Goal: Task Accomplishment & Management: Manage account settings

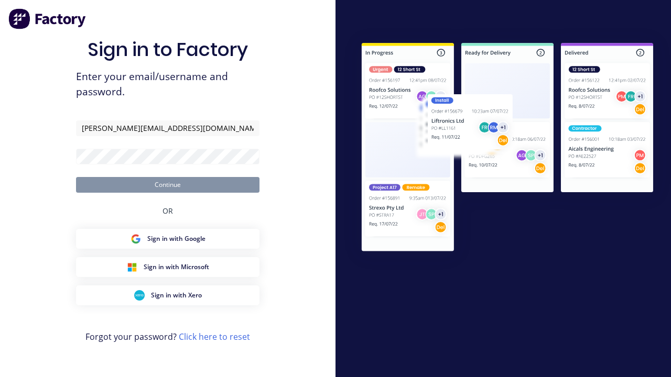
type input "[PERSON_NAME][EMAIL_ADDRESS][DOMAIN_NAME]"
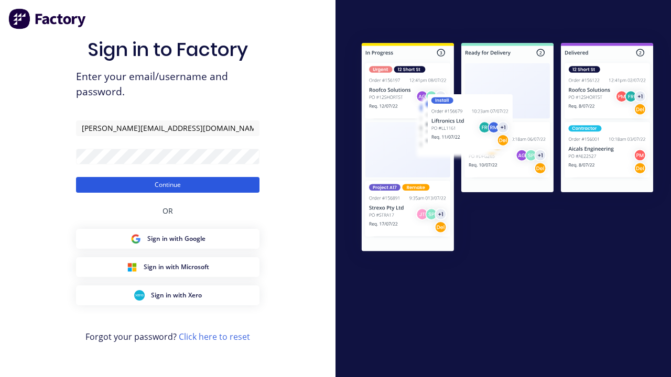
click at [168, 185] on button "Continue" at bounding box center [167, 185] width 183 height 16
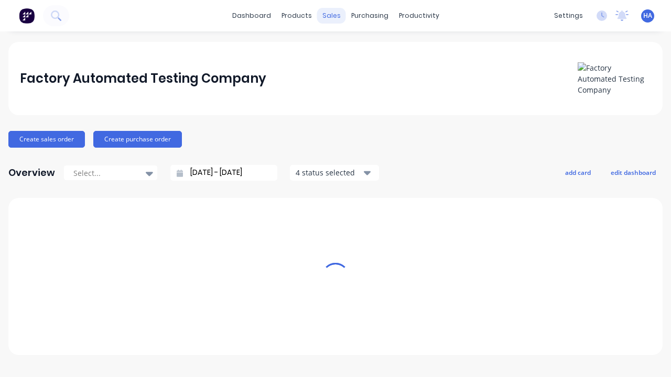
click at [331, 16] on div "sales" at bounding box center [331, 16] width 29 height 16
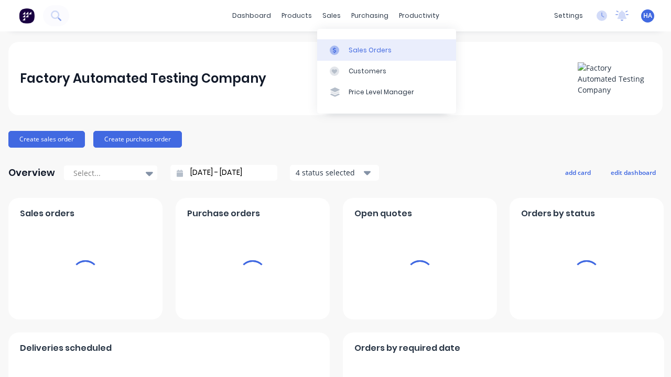
click at [386, 50] on div "Sales Orders" at bounding box center [370, 50] width 43 height 9
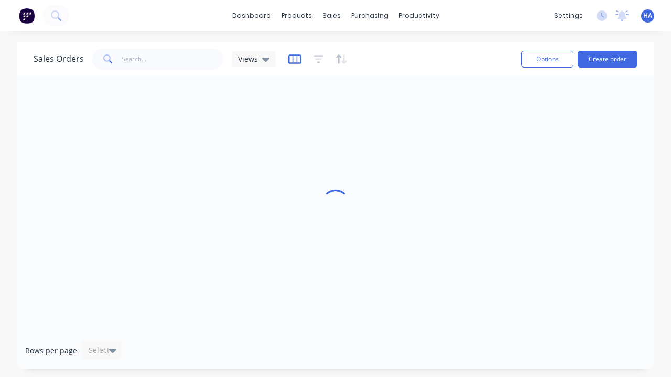
click at [293, 59] on icon "button" at bounding box center [294, 59] width 13 height 10
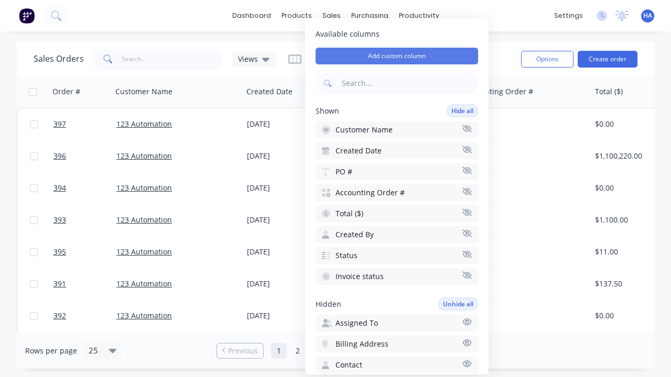
click at [397, 56] on button "Add custom column" at bounding box center [397, 56] width 162 height 17
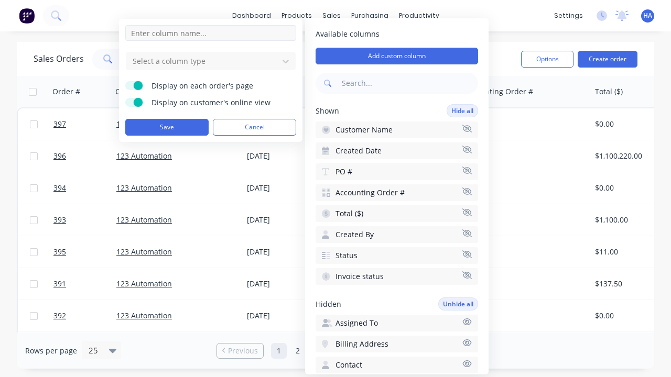
click at [211, 33] on input at bounding box center [210, 33] width 171 height 16
type input "New Custom Amount Column"
click at [202, 61] on div at bounding box center [203, 61] width 142 height 13
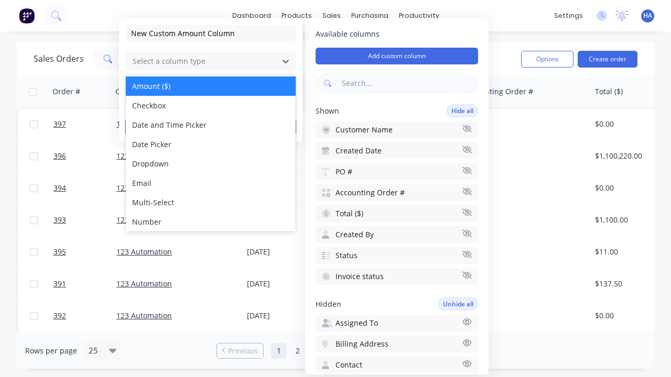
click at [211, 86] on div "Amount ($)" at bounding box center [211, 86] width 170 height 19
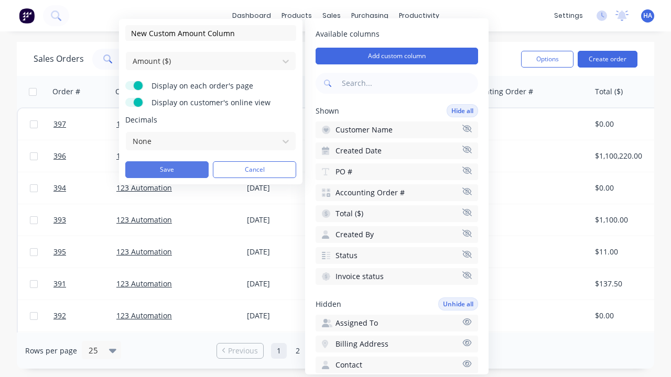
click at [167, 170] on button "Save" at bounding box center [166, 169] width 83 height 17
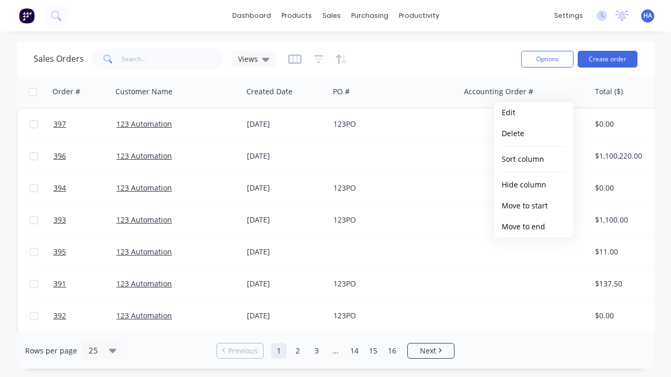
scroll to position [0, 507]
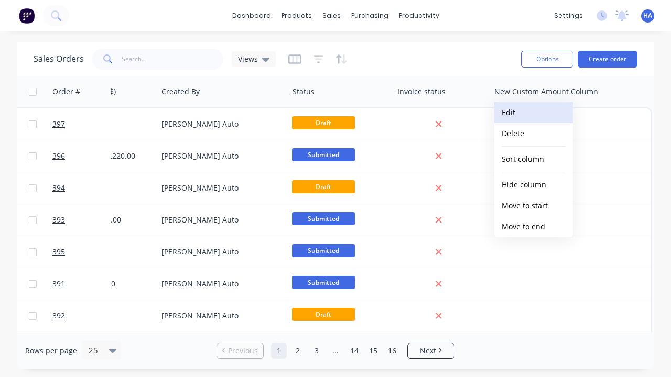
click at [534, 113] on button "Edit" at bounding box center [533, 112] width 79 height 21
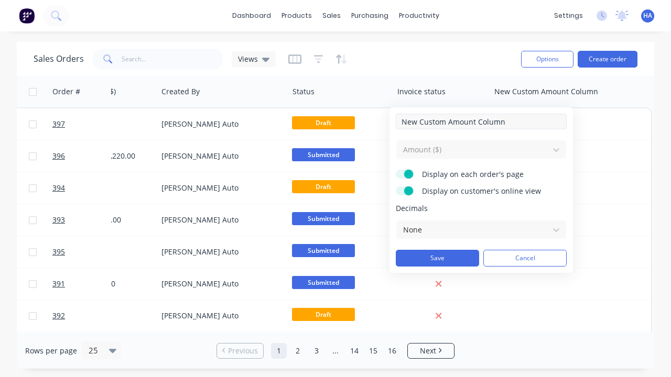
click at [481, 122] on input "New Custom Amount Column" at bounding box center [481, 122] width 171 height 16
type input "New Custom Amount Column - Updated"
click at [437, 258] on button "Save" at bounding box center [437, 258] width 83 height 17
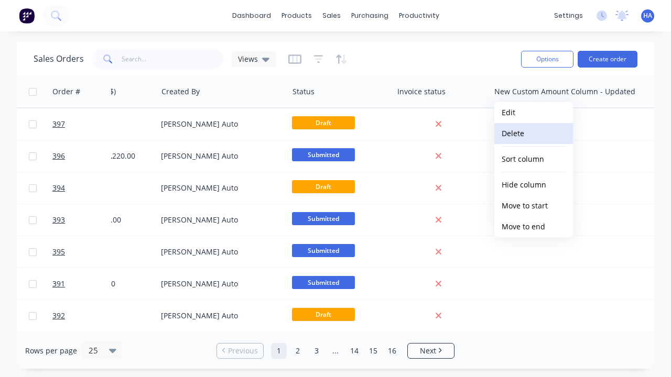
click at [534, 134] on button "Delete" at bounding box center [533, 133] width 79 height 21
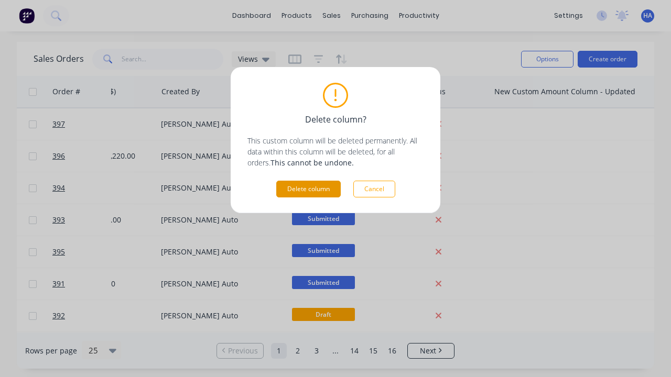
click at [308, 189] on button "Delete column" at bounding box center [308, 189] width 64 height 17
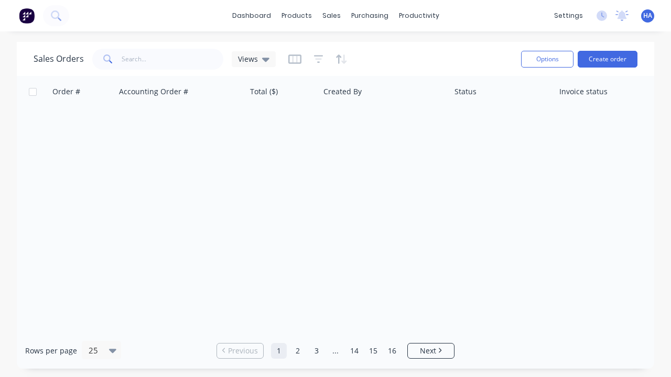
scroll to position [0, 345]
